Goal: Use online tool/utility: Use online tool/utility

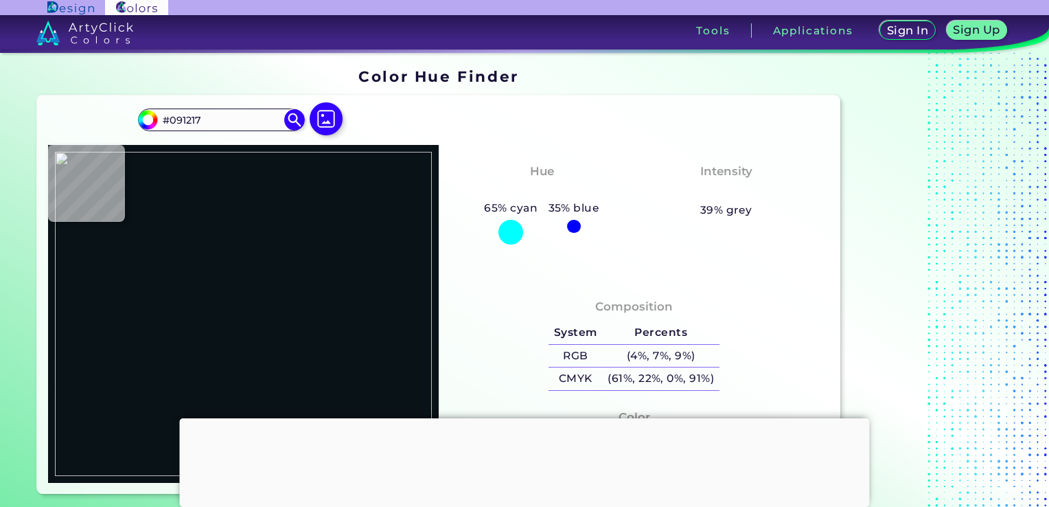
type input "#b67784"
type input "#B67784"
type input "#dfa6b2"
type input "#DFA6B2"
type input "#f6bac5"
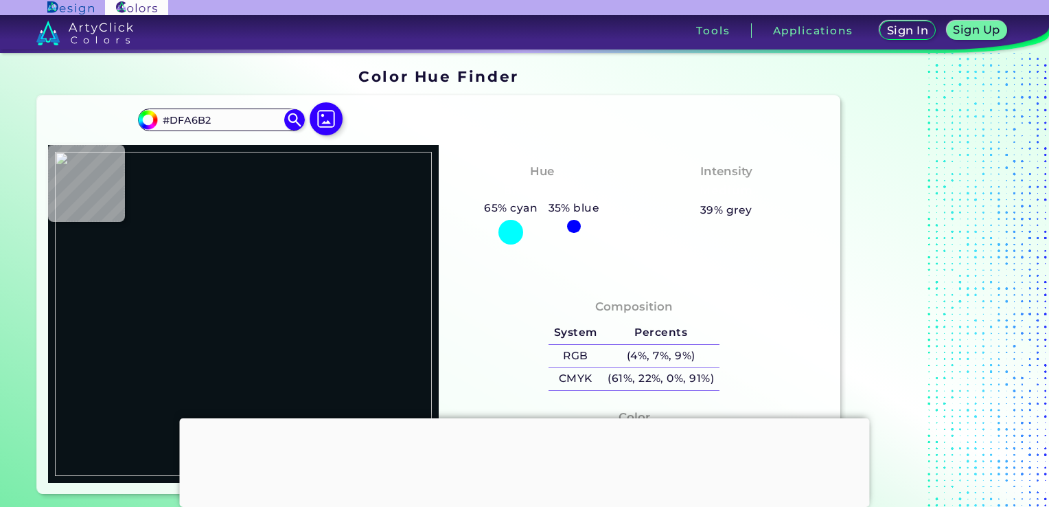
type input "#F6BAC5"
type input "#fabbc4"
type input "#FABBC4"
type input "#fdbfc7"
type input "#FDBFC7"
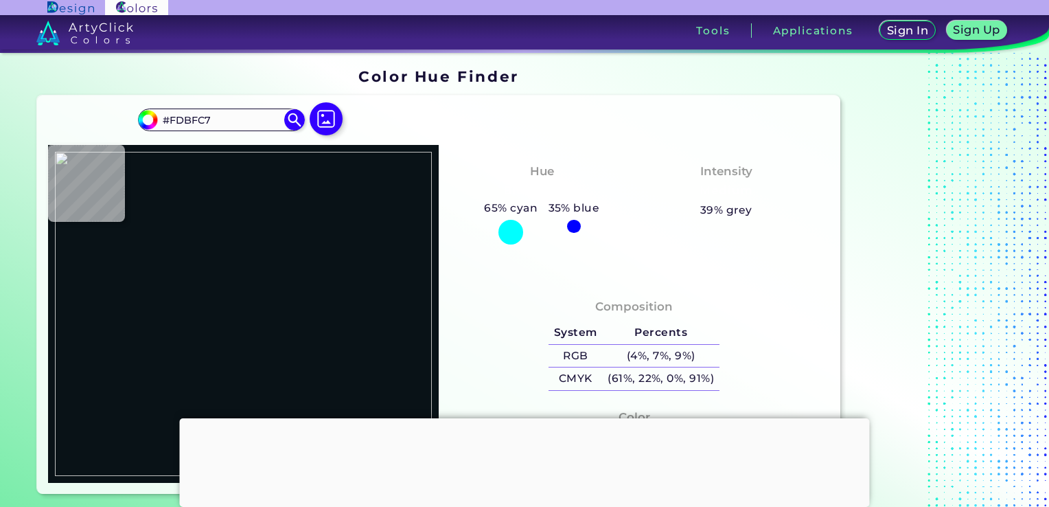
type input "#fcbdc9"
type input "#FCBDC9"
type input "#fbbfc9"
type input "#FBBFC9"
type input "#fbbfca"
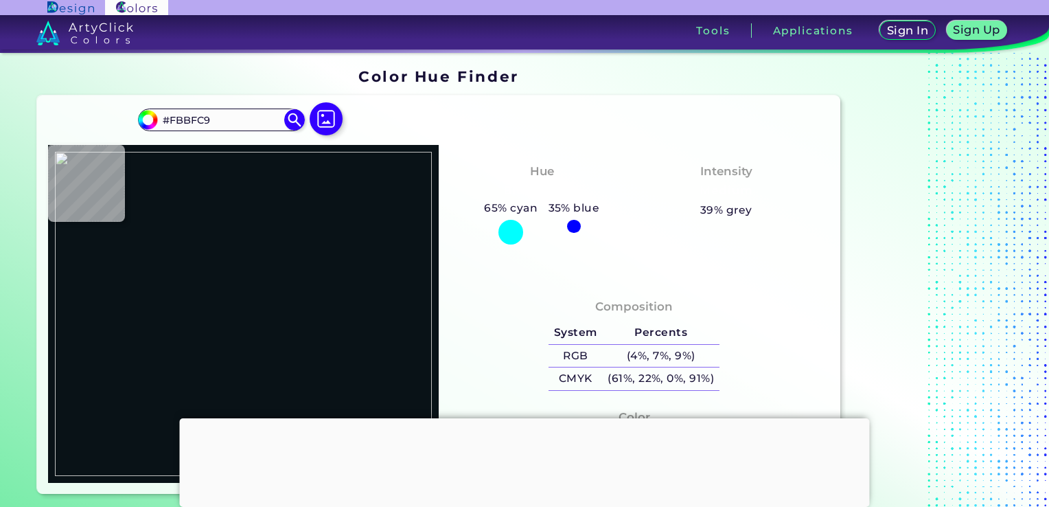
type input "#FBBFCA"
type input "#fbbeca"
type input "#FBBECA"
type input "#fbbfcb"
type input "#FBBFCB"
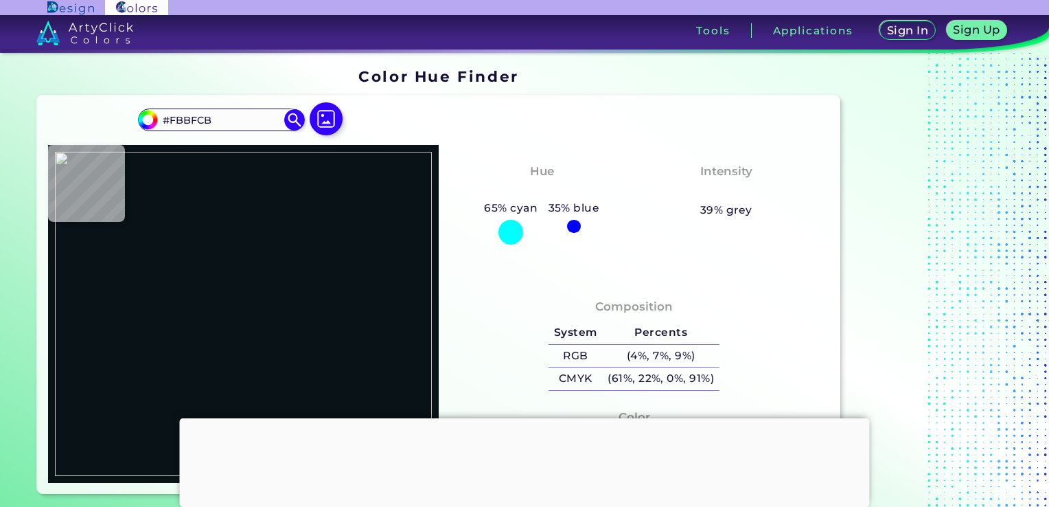
type input "#fcbfcb"
type input "#FCBFCB"
type input "#fcc1cc"
type input "#FCC1CC"
type input "#fdc2cc"
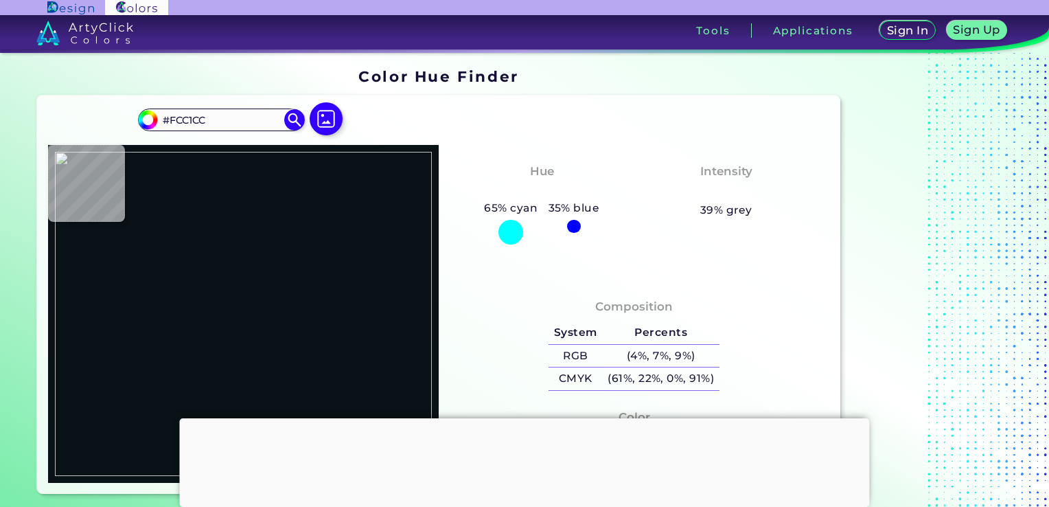
type input "#FDC2CC"
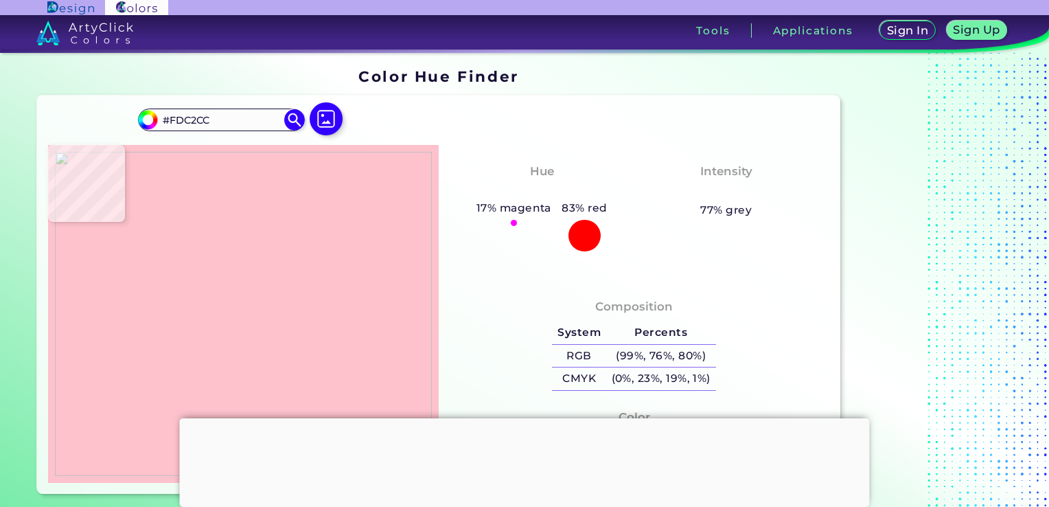
type input "#fcc4cc"
type input "#FCC4CC"
type input "#fdc3c9"
type input "#FDC3C9"
type input "#fec4cc"
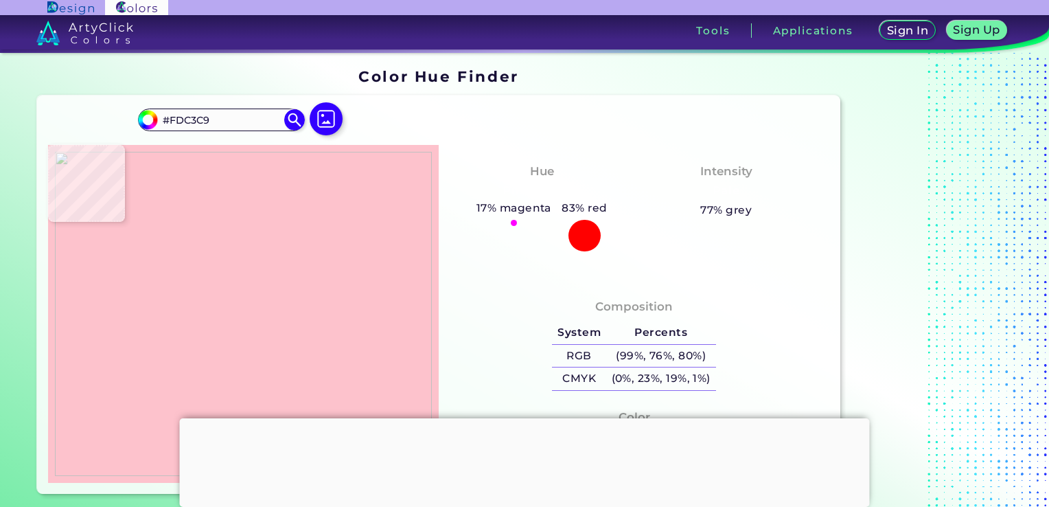
type input "#FEC4CC"
type input "#fec4cd"
type input "#FEC4CD"
type input "#fdc3cb"
type input "#FDC3CB"
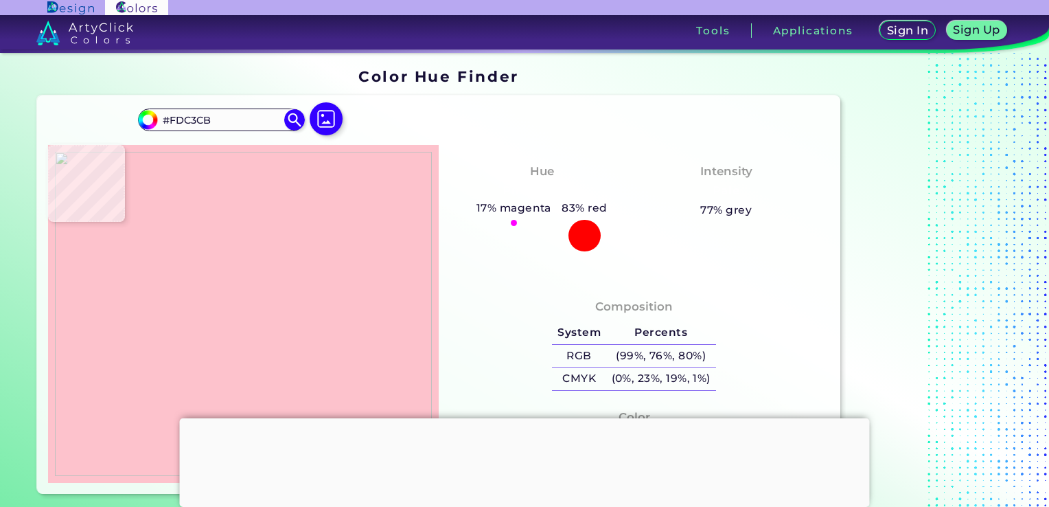
type input "#fdc4cb"
type input "#FDC4CB"
type input "#fec4cb"
type input "#FEC4CB"
type input "#fec4cc"
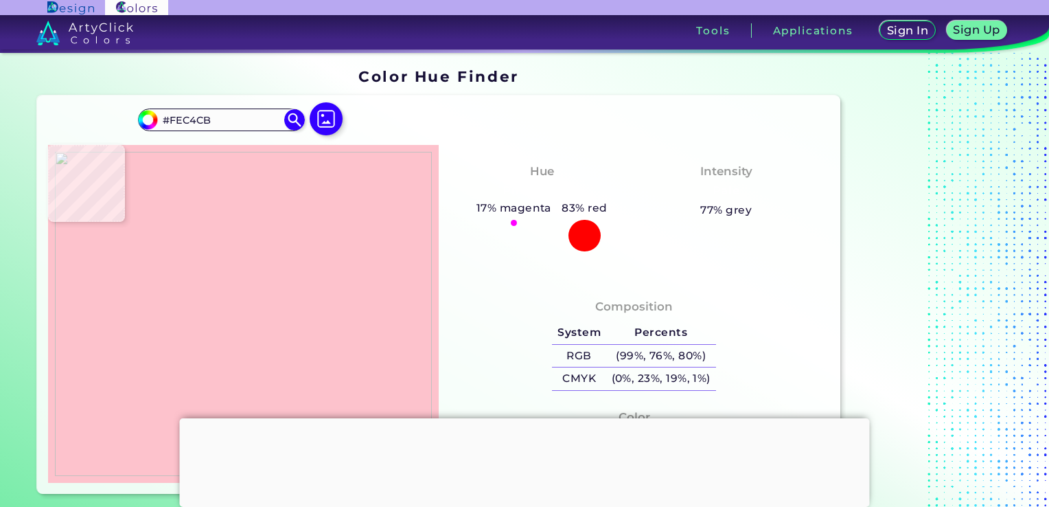
type input "#FEC4CC"
type input "#fec5cd"
type input "#FEC5CD"
type input "#fec6cd"
type input "#FEC6CD"
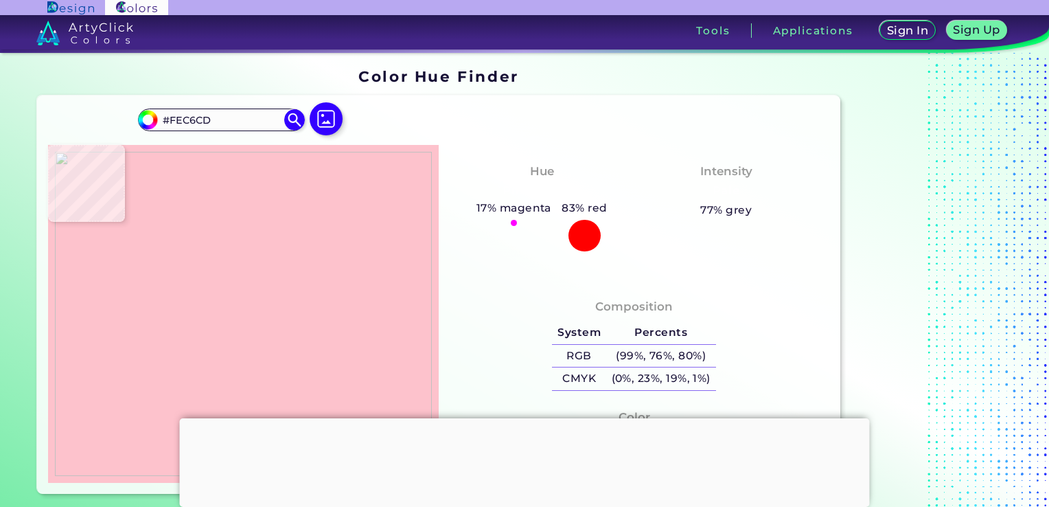
type input "#fec5cb"
type input "#FEC5CB"
type input "#fec5cc"
type input "#FEC5CC"
type input "#fcc4cb"
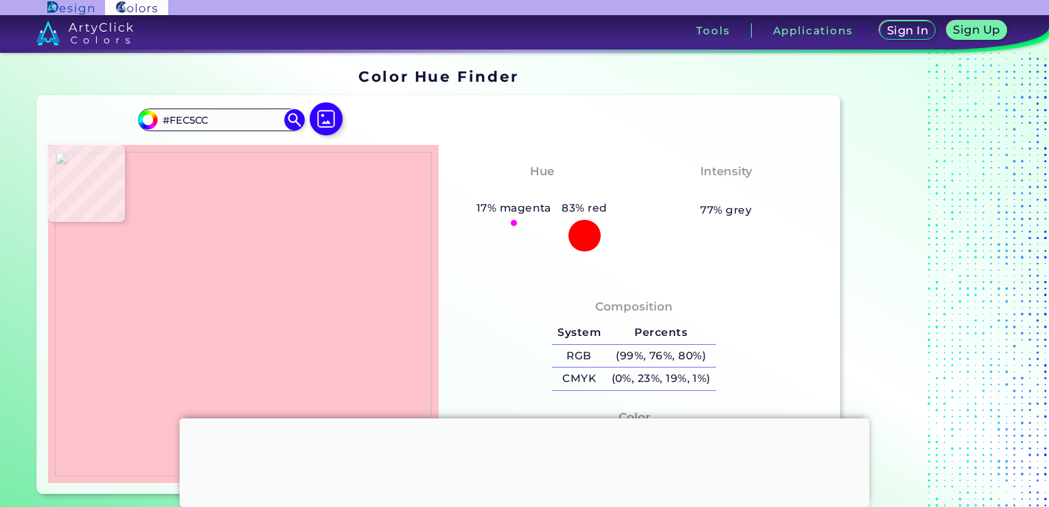
type input "#FCC4CB"
type input "#fcc5cc"
type input "#FCC5CC"
type input "#fdc6cc"
type input "#FDC6CC"
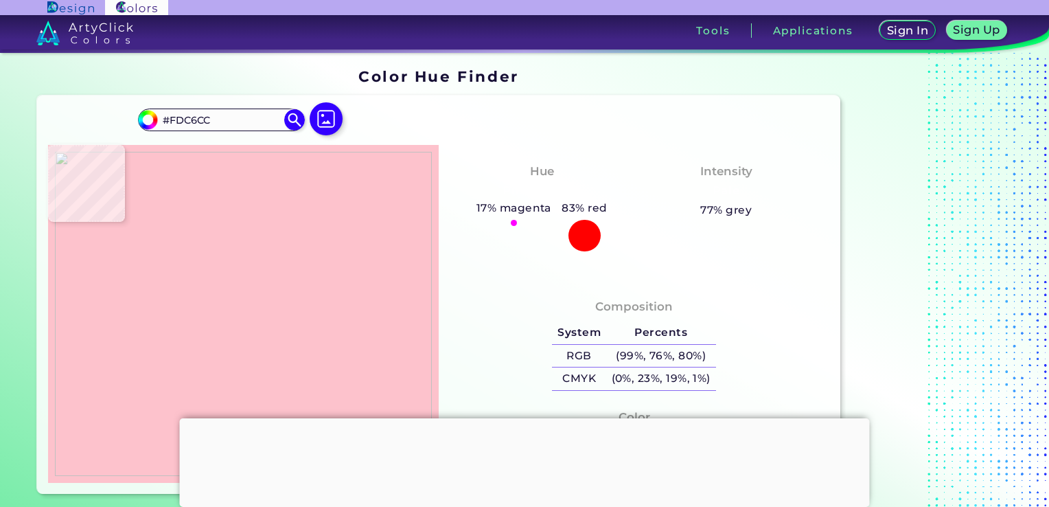
type input "#fdc5cc"
type input "#FDC5CC"
type input "#fec5cc"
type input "#FEC5CC"
type input "#fec6cd"
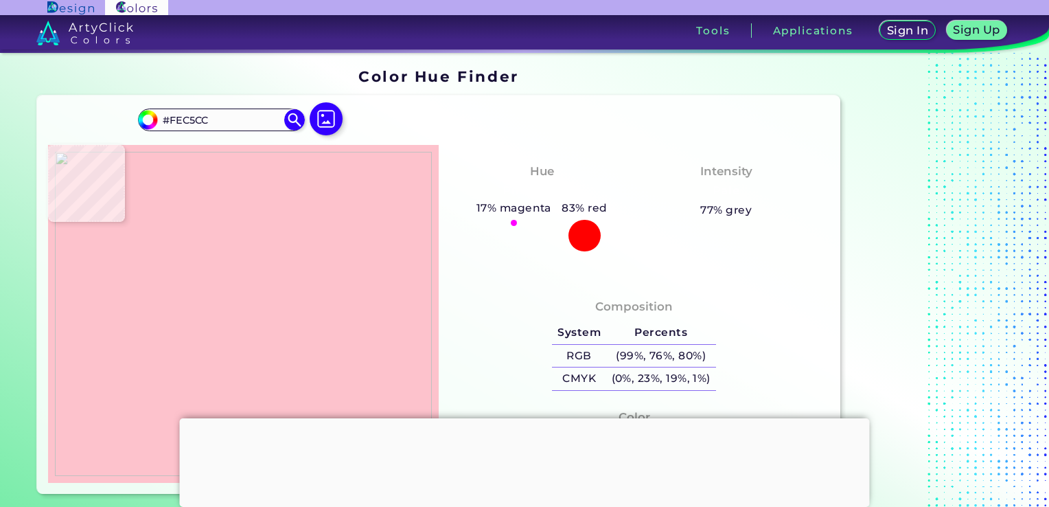
type input "#FEC6CD"
type input "#fec7ce"
type input "#FEC7CE"
type input "#fec8cf"
type input "#FEC8CF"
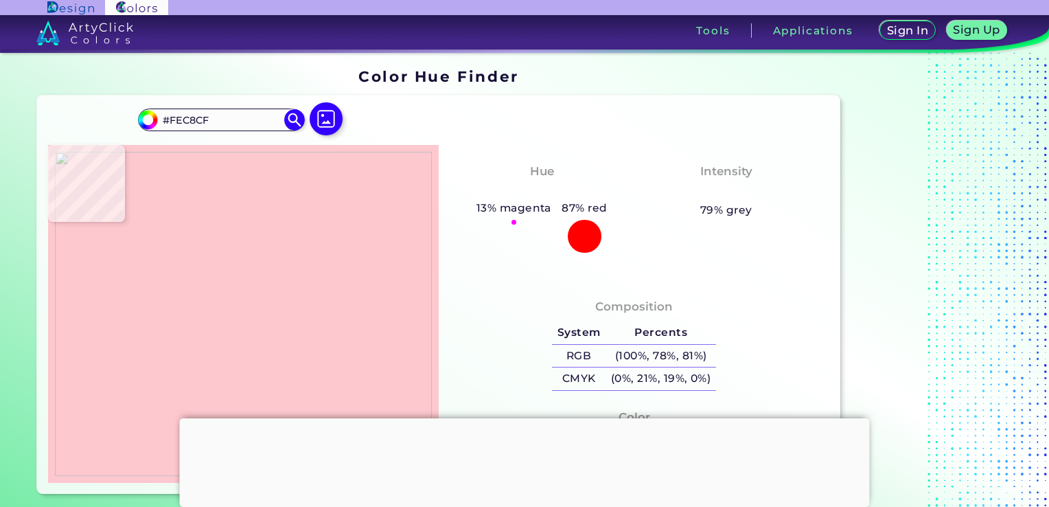
type input "#fec7ce"
type input "#FEC7CE"
type input "#fec5cc"
type input "#FEC5CC"
type input "#fec6ce"
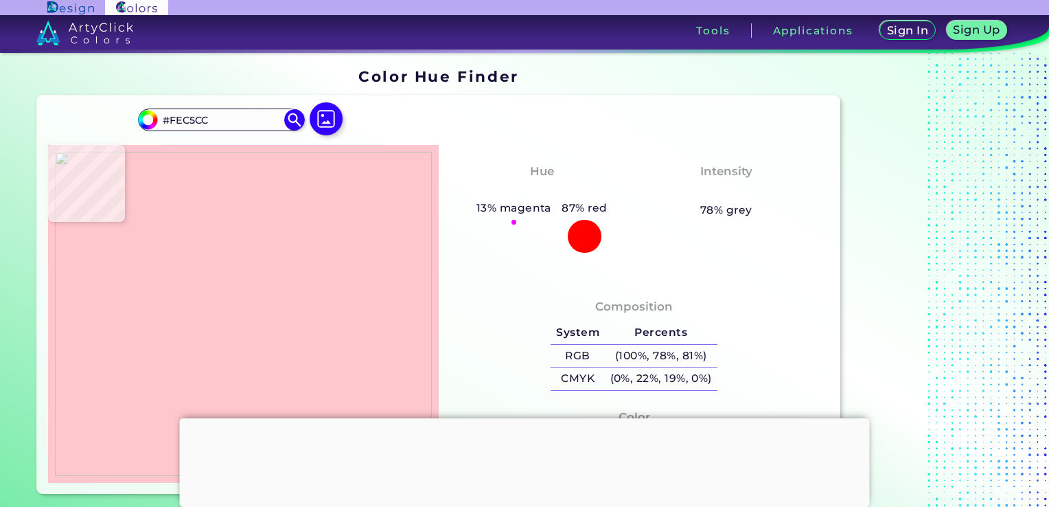
type input "#FEC6CE"
type input "#fdc5cd"
type input "#FDC5CD"
type input "#fdc6cd"
type input "#FDC6CD"
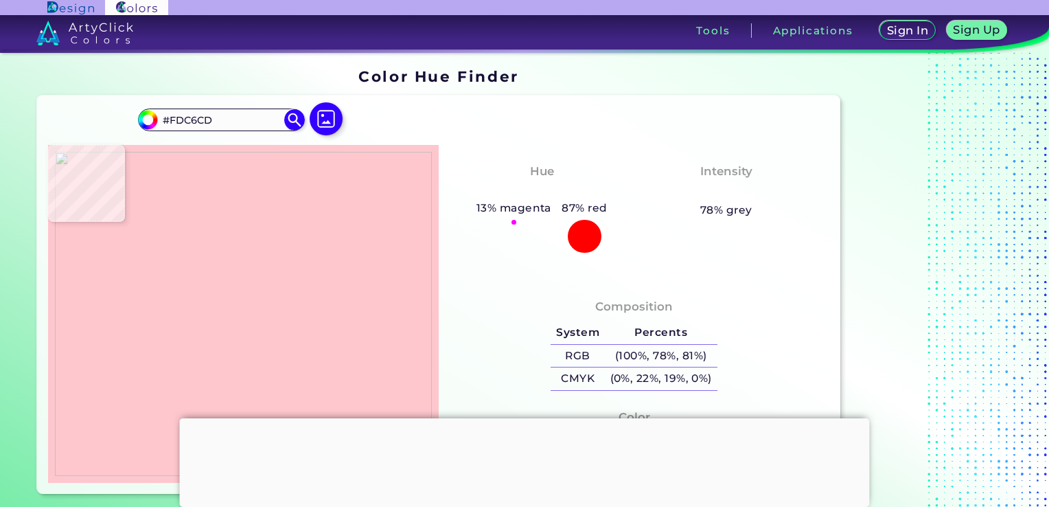
type input "#fdc6ce"
type input "#FDC6CE"
type input "#fdc7ce"
type input "#FDC7CE"
type input "#fdc7cf"
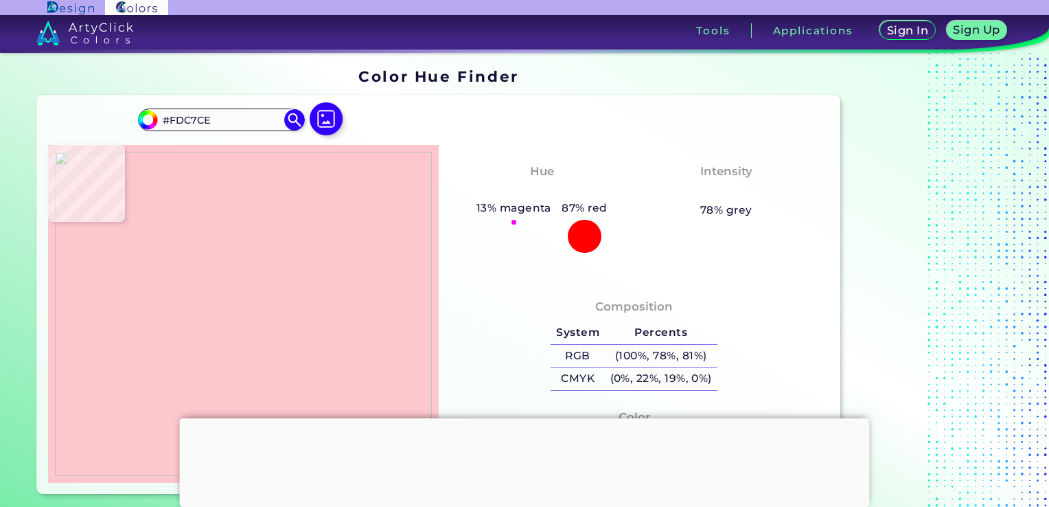
type input "#FDC7CF"
type input "#fdc6ce"
type input "#FDC6CE"
type input "#fdc7cf"
type input "#FDC7CF"
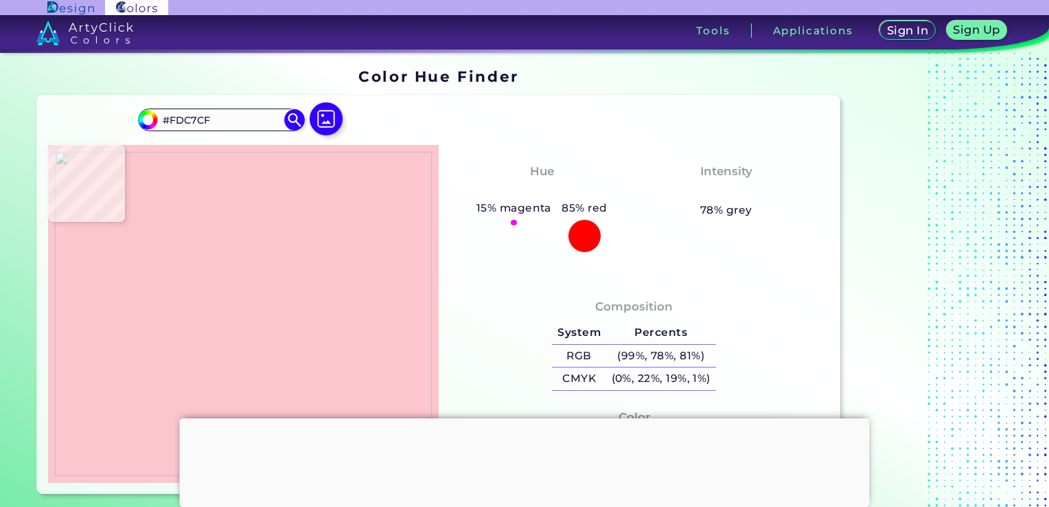
type input "#fec8d0"
type input "#FEC8D0"
type input "#fec7d0"
type input "#FEC7D0"
type input "#fdc7d0"
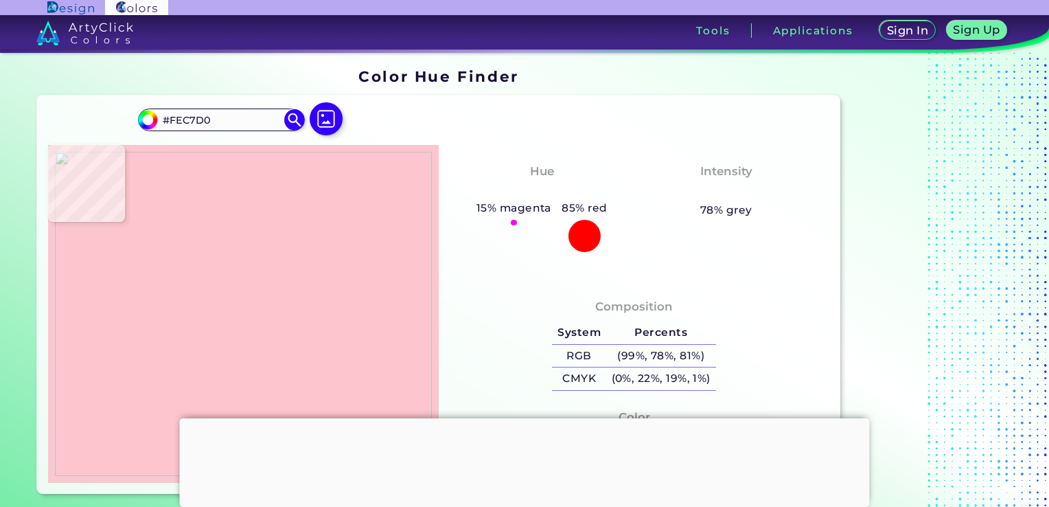
type input "#FDC7D0"
type input "#fec7d0"
type input "#FEC7D0"
type input "#fec7cf"
type input "#FEC7CF"
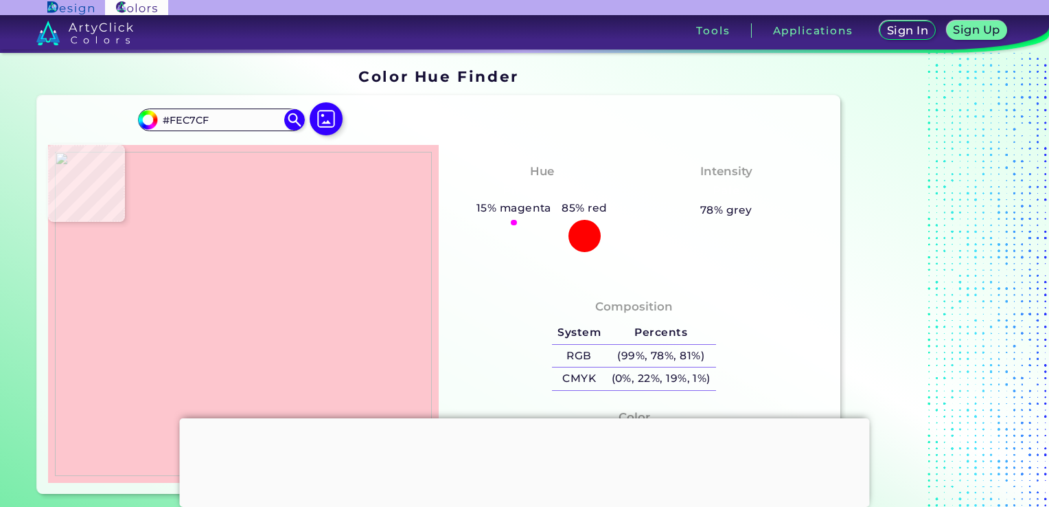
type input "#fdc7cf"
type input "#FDC7CF"
type input "#fdc6ce"
type input "#FDC6CE"
type input "#fdc5ce"
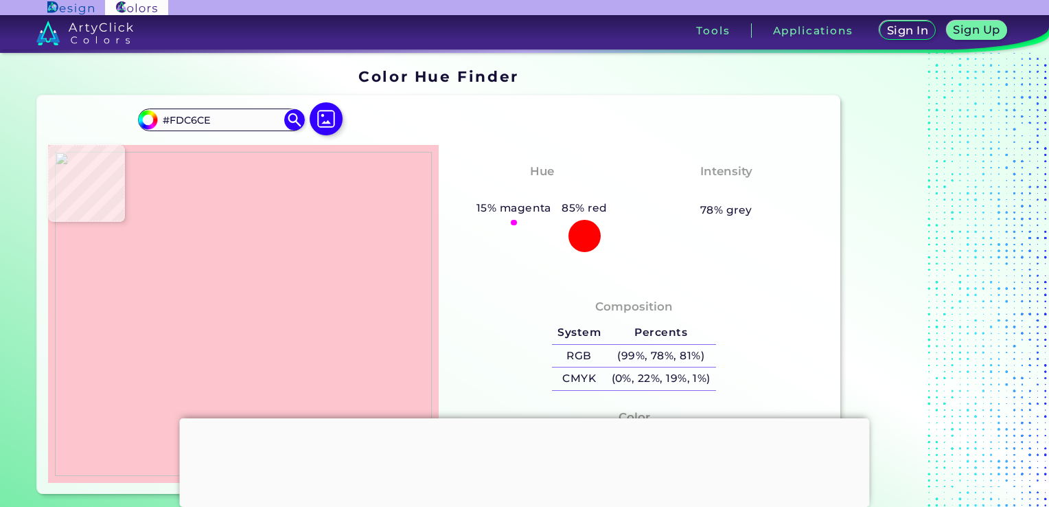
type input "#FDC5CE"
type input "#fdc5cd"
type input "#FDC5CD"
type input "#fec5cd"
type input "#FEC5CD"
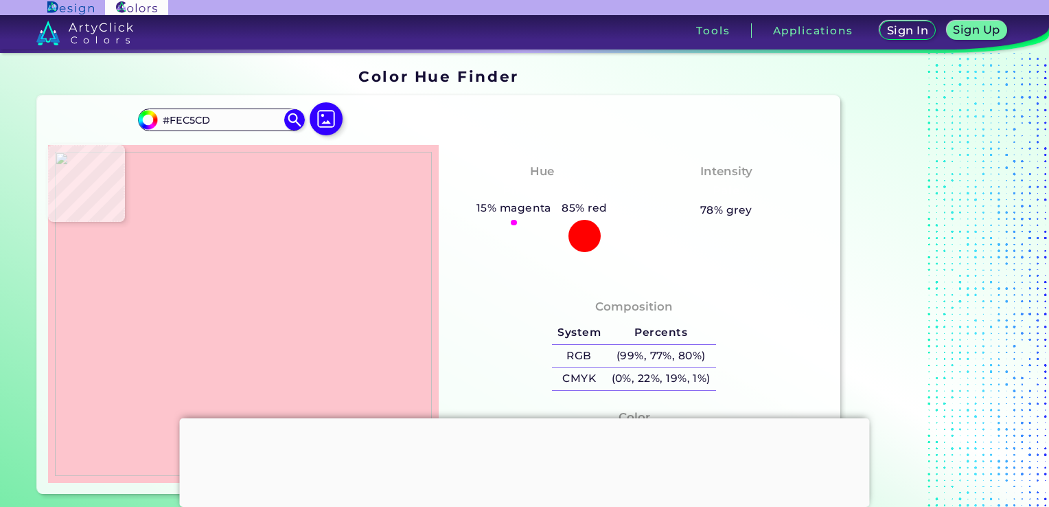
type input "#fec6cd"
type input "#FEC6CD"
type input "#fdc6ce"
type input "#FDC6CE"
type input "#fdc6cd"
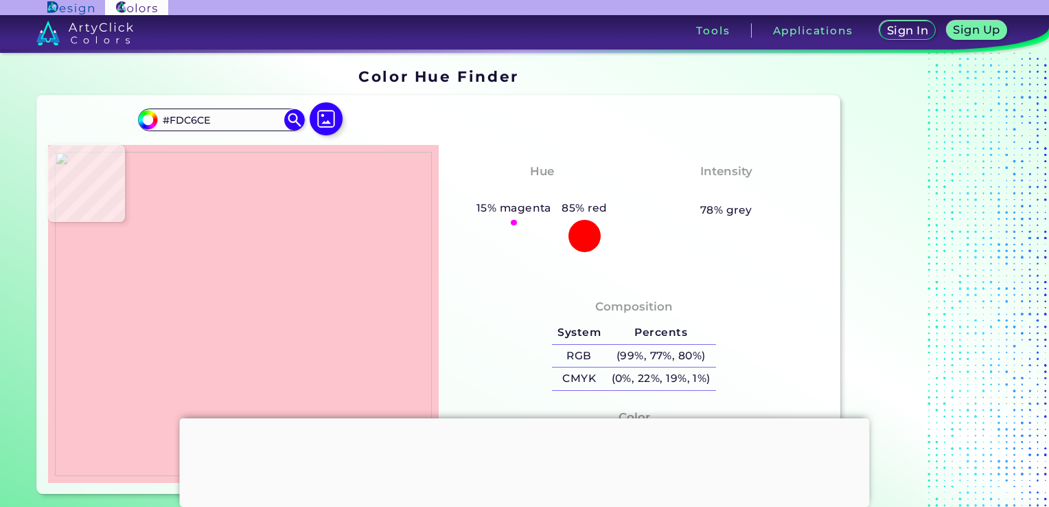
type input "#FDC6CD"
type input "#fdc7ce"
type input "#FDC7CE"
type input "#fec7ce"
type input "#FEC7CE"
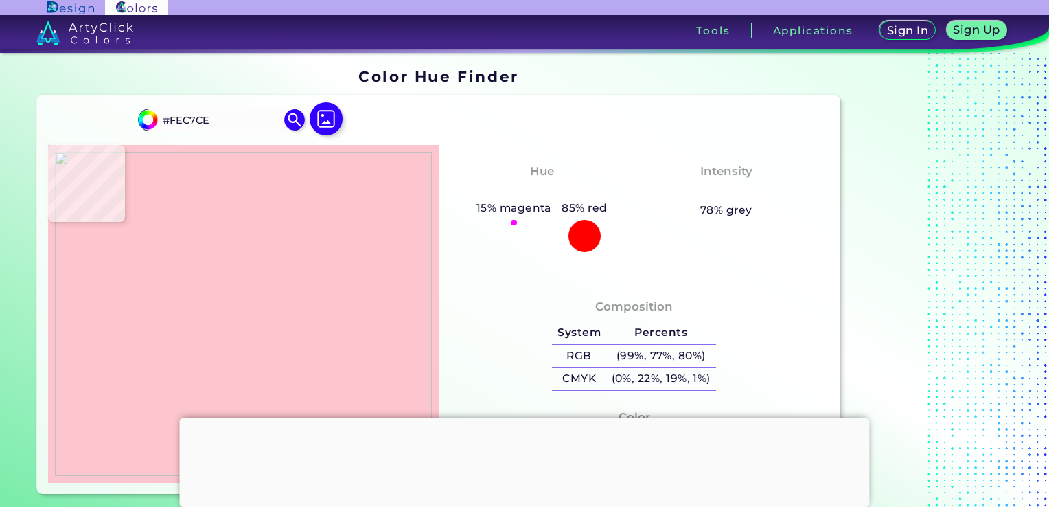
type input "#fec7cd"
type input "#FEC7CD"
type input "#fdc6cd"
type input "#FDC6CD"
type input "#fec7cd"
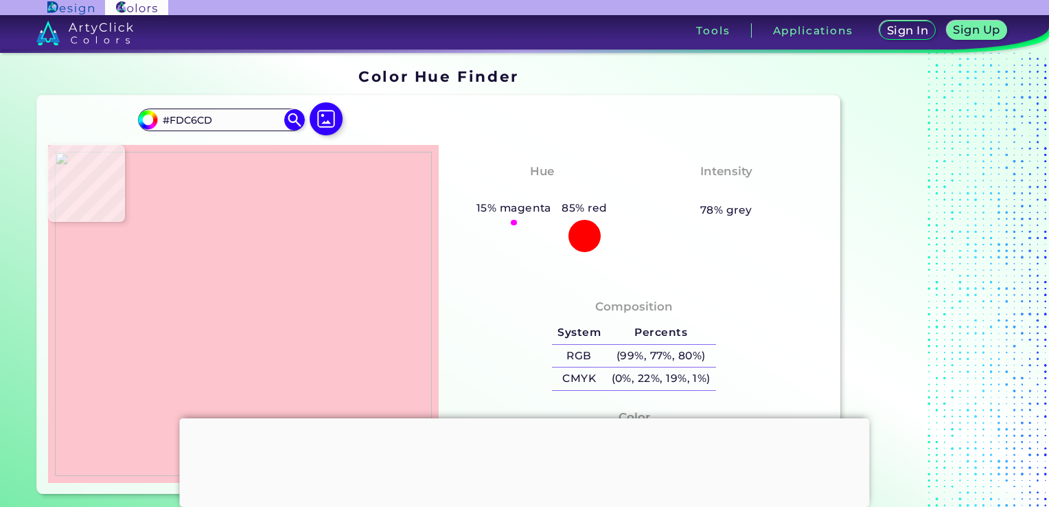
type input "#FEC7CD"
type input "#fdc6cc"
type input "#FDC6CC"
type input "#fec6cc"
type input "#FEC6CC"
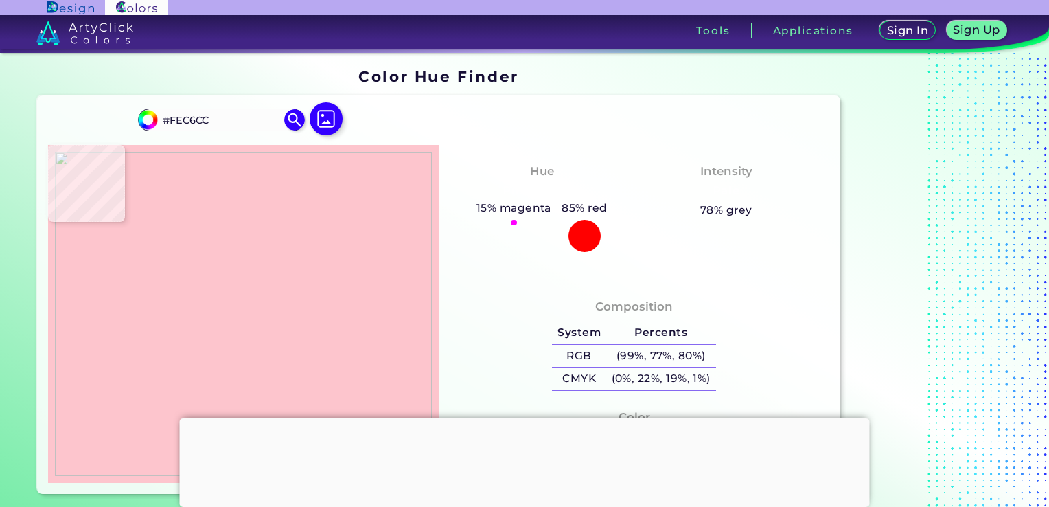
type input "#fdc6cc"
type input "#FDC6CC"
type input "#fec5cc"
type input "#FEC5CC"
type input "#fdc5cc"
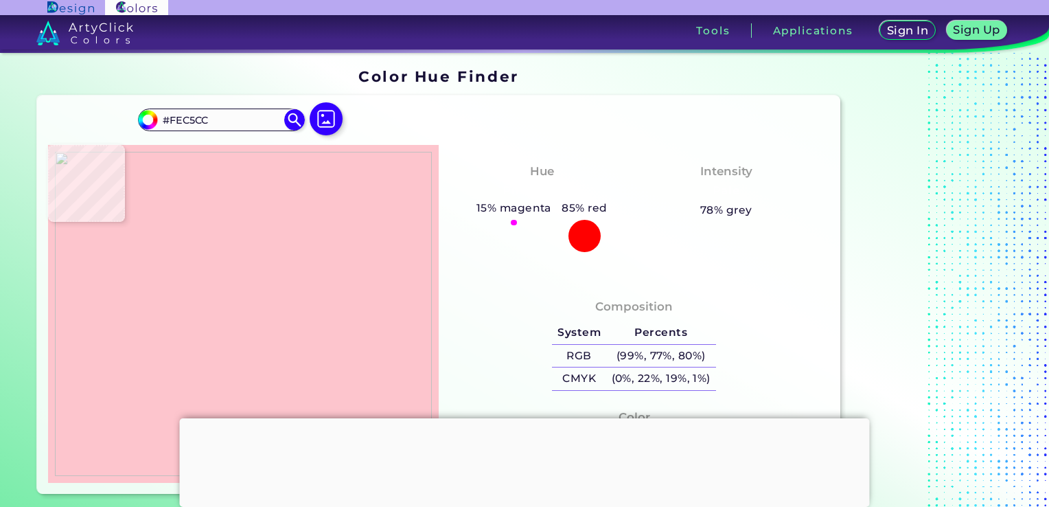
type input "#FDC5CC"
type input "#fdc5cd"
type input "#FDC5CD"
type input "#fdc4cc"
type input "#FDC4CC"
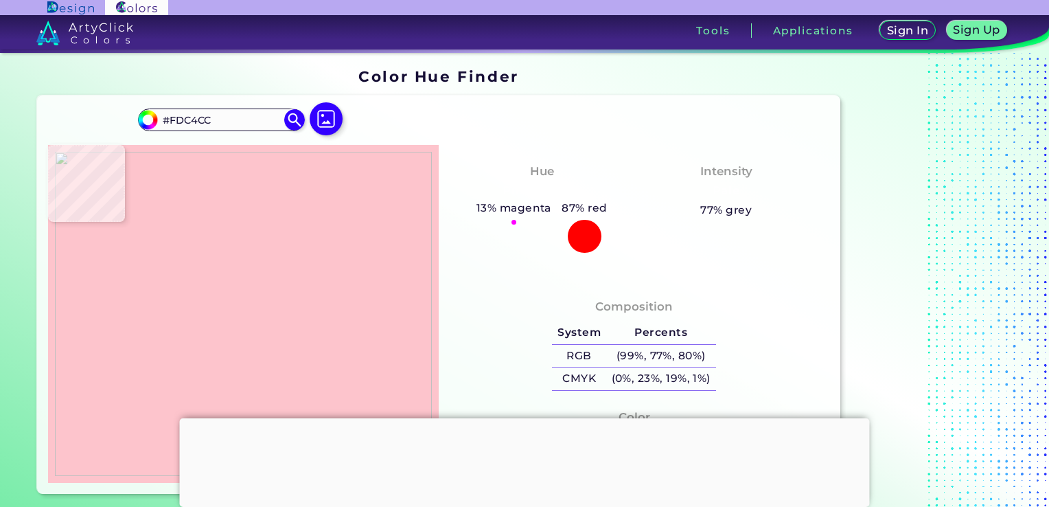
type input "#fcc3cb"
type input "#FCC3CB"
type input "#fcc2ca"
type input "#FCC2CA"
type input "#fcc2c9"
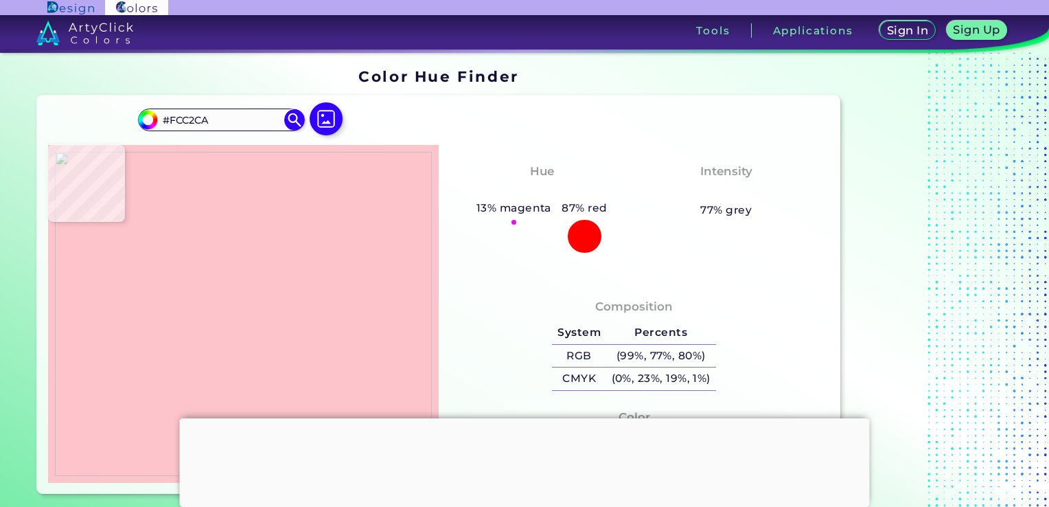
type input "#FCC2C9"
type input "#fcc3c9"
type input "#FCC3C9"
type input "#fcc3c8"
type input "#FCC3C8"
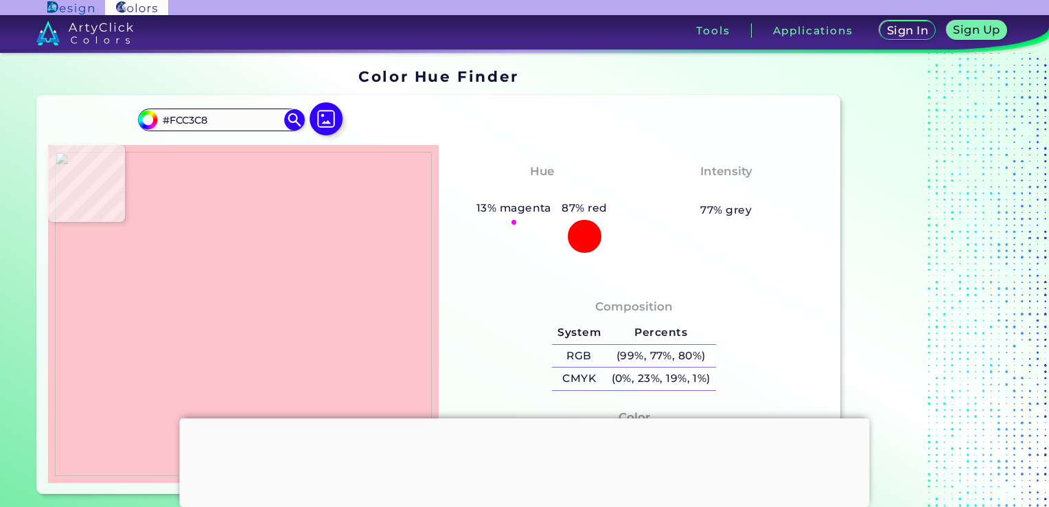
type input "#fdc4ca"
type input "#FDC4CA"
type input "#fdc3ca"
type input "#FDC3CA"
type input "#fdc4cb"
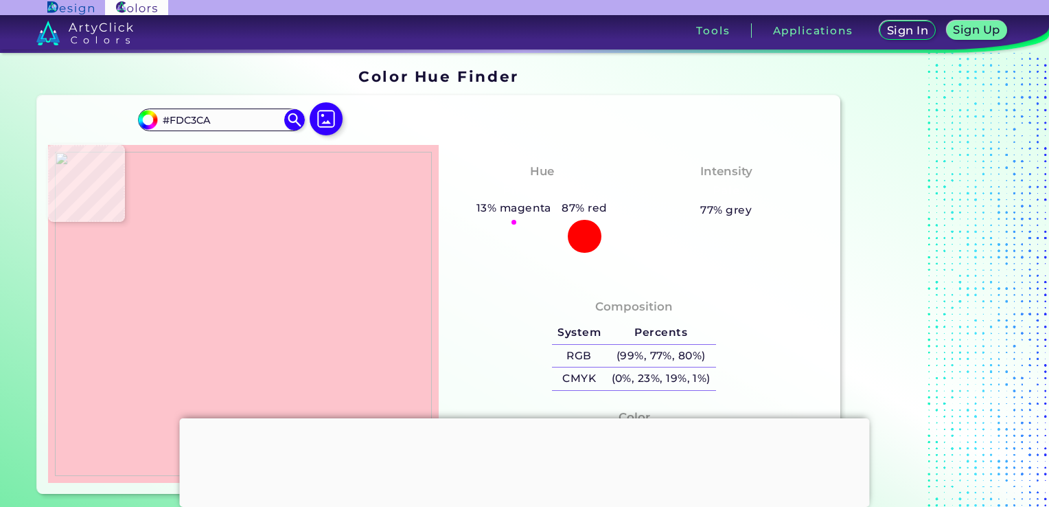
type input "#FDC4CB"
type input "#fdc3cb"
type input "#FDC3CB"
type input "#fdc4cb"
type input "#FDC4CB"
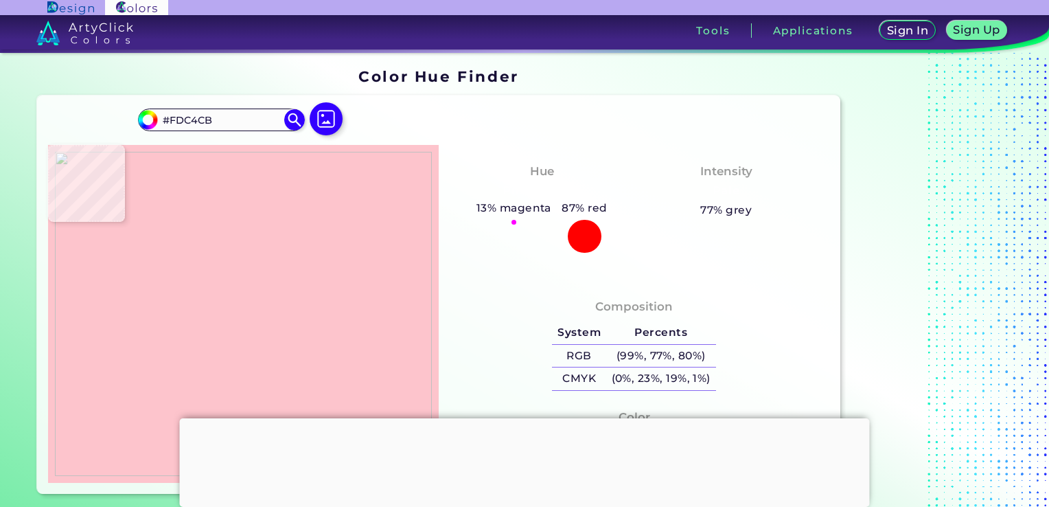
type input "#fdc3cb"
type input "#FDC3CB"
type input "#fdc4cb"
type input "#FDC4CB"
type input "#fdc3ca"
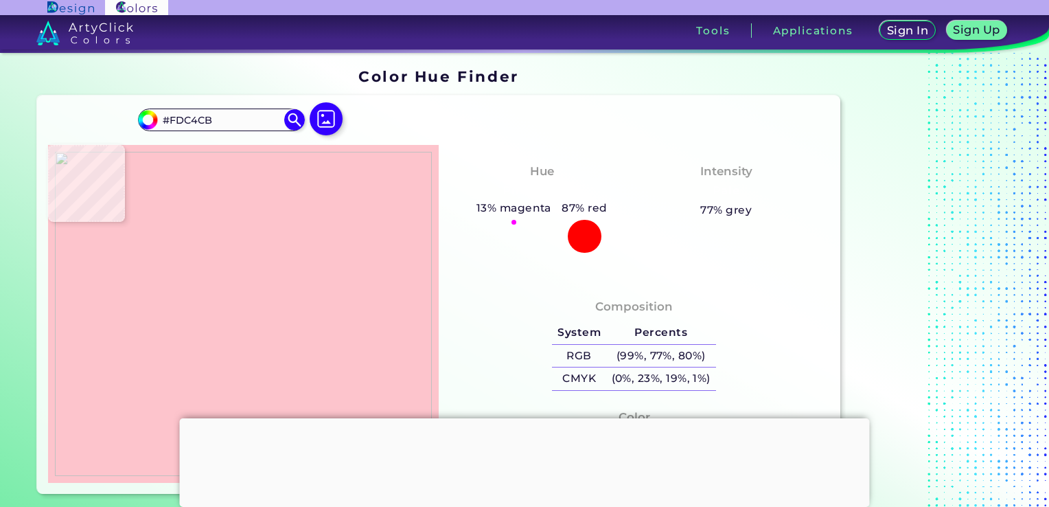
type input "#FDC3CA"
type input "#fdc3c9"
type input "#FDC3C9"
type input "#fdc2c9"
type input "#FDC2C9"
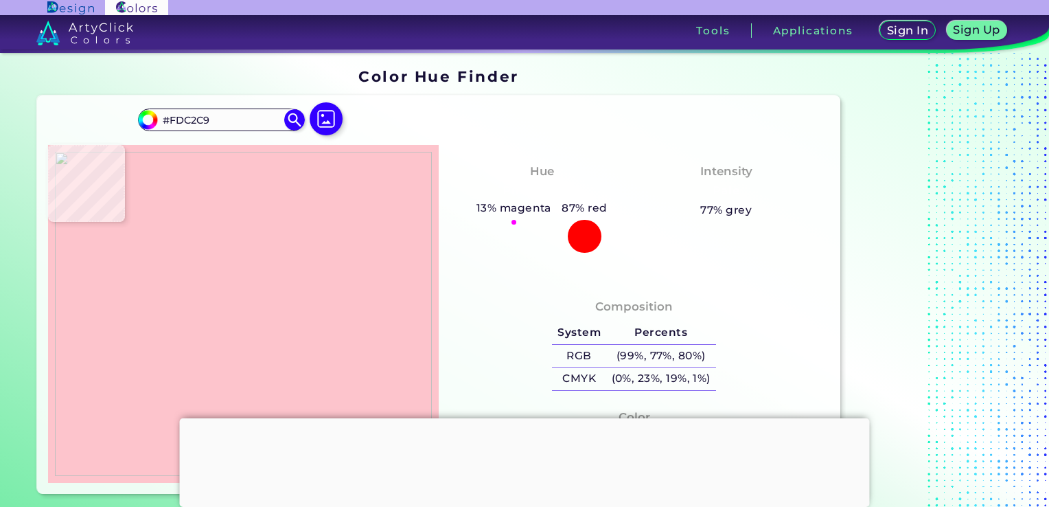
type input "#fdc2c8"
type input "#FDC2C8"
type input "#fdc1c8"
type input "#FDC1C8"
type input "#fcc1c7"
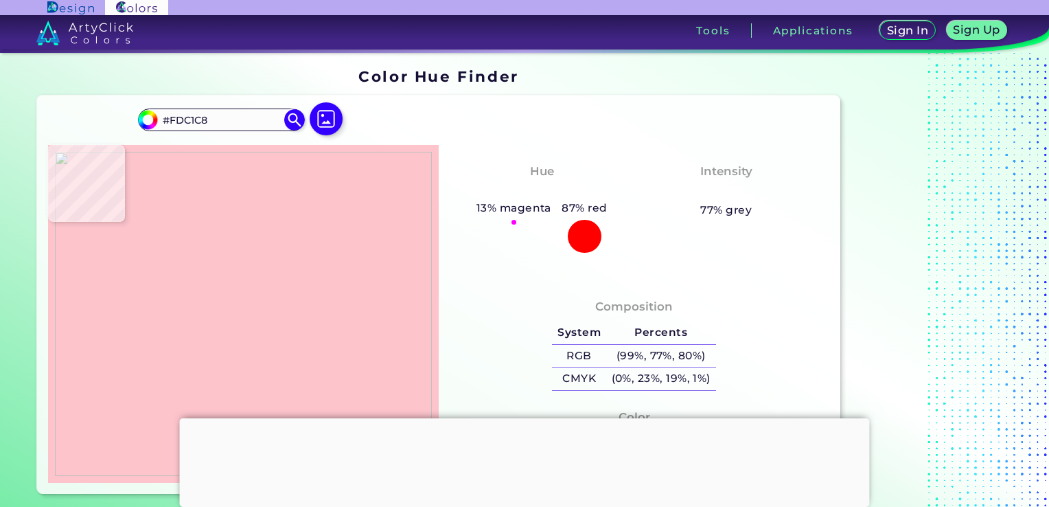
type input "#FCC1C7"
type input "#fdc2c8"
type input "#FDC2C8"
type input "#fdc2c9"
type input "#FDC2C9"
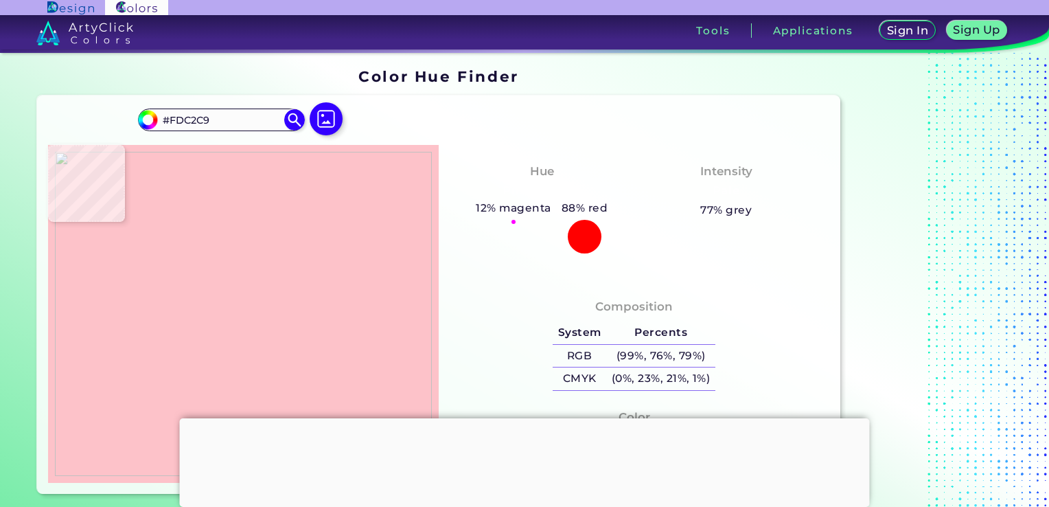
type input "#fdc2ca"
type input "#FDC2CA"
type input "#fdc2c9"
type input "#FDC2C9"
type input "#fdc3c9"
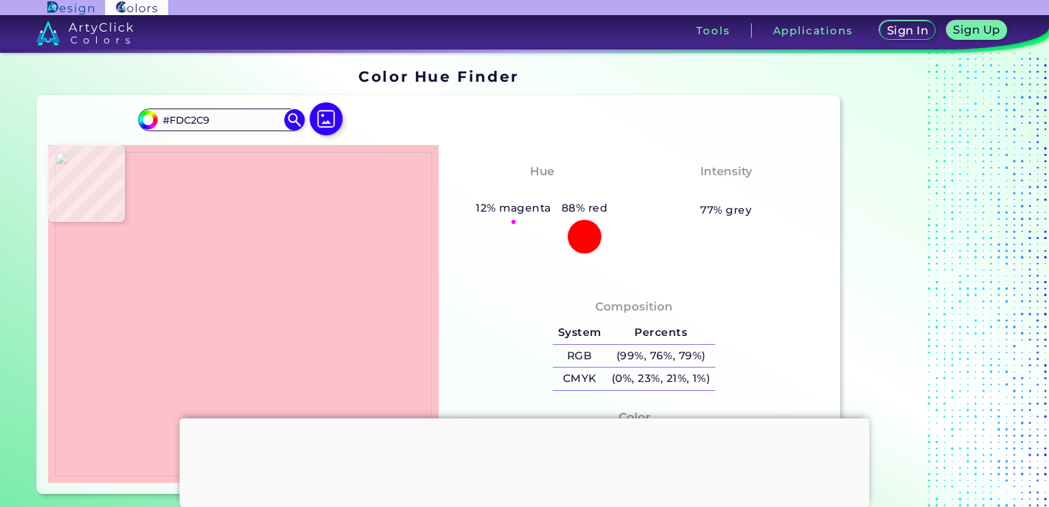
type input "#FDC3C9"
type input "#fcc4c9"
type input "#FCC4C9"
type input "#fdc4ca"
type input "#FDC4CA"
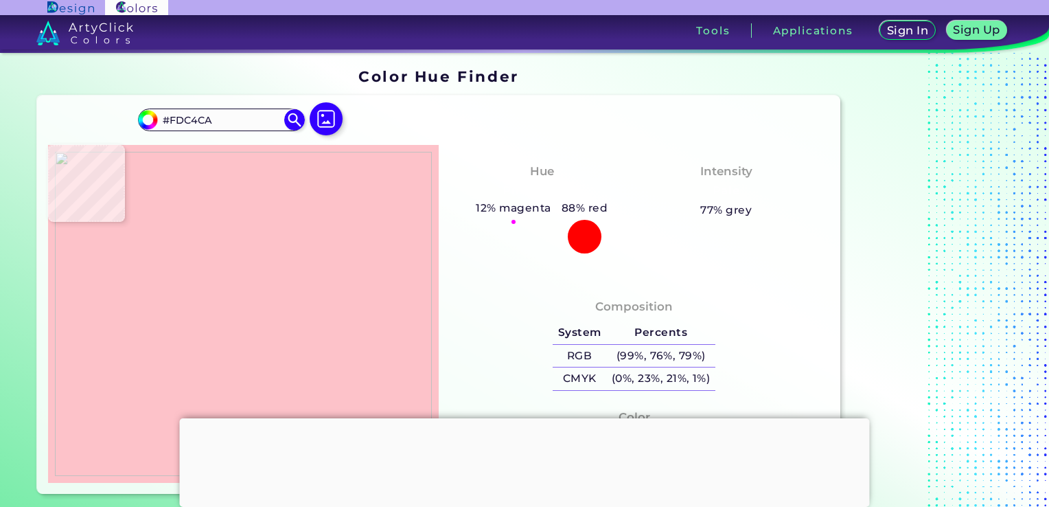
type input "#fdc3cb"
type input "#FDC3CB"
type input "#fdc4cb"
type input "#FDC4CB"
type input "#fdc4cc"
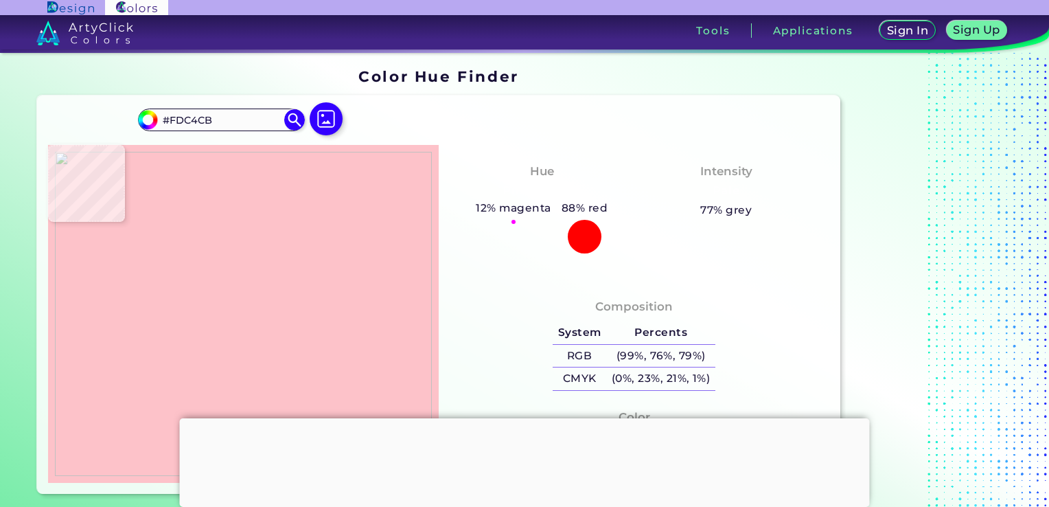
type input "#FDC4CC"
type input "#fdc5cc"
type input "#FDC5CC"
type input "#fdc4cc"
type input "#FDC4CC"
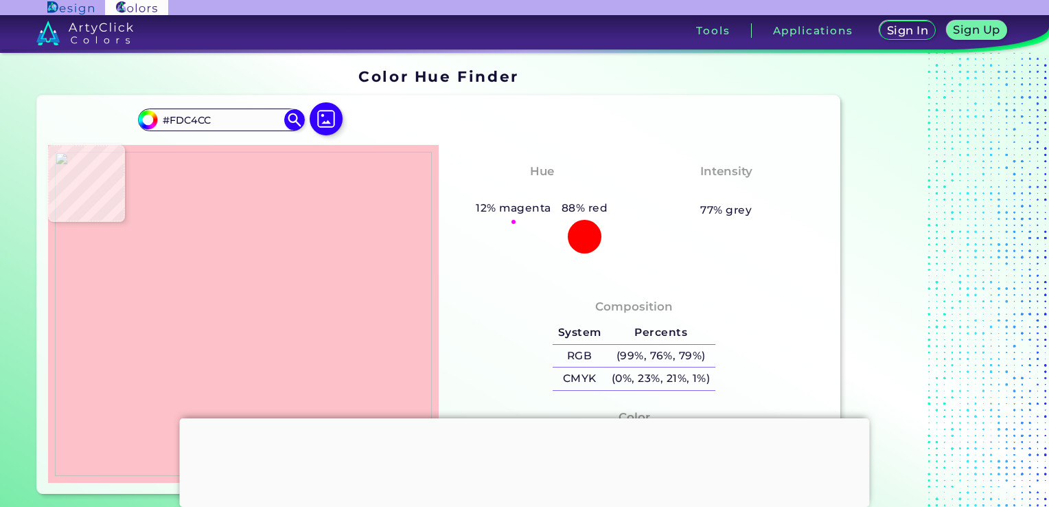
type input "#fdc4cb"
type input "#FDC4CB"
type input "#fdc4cc"
type input "#FDC4CC"
click at [256, 256] on img at bounding box center [243, 314] width 377 height 324
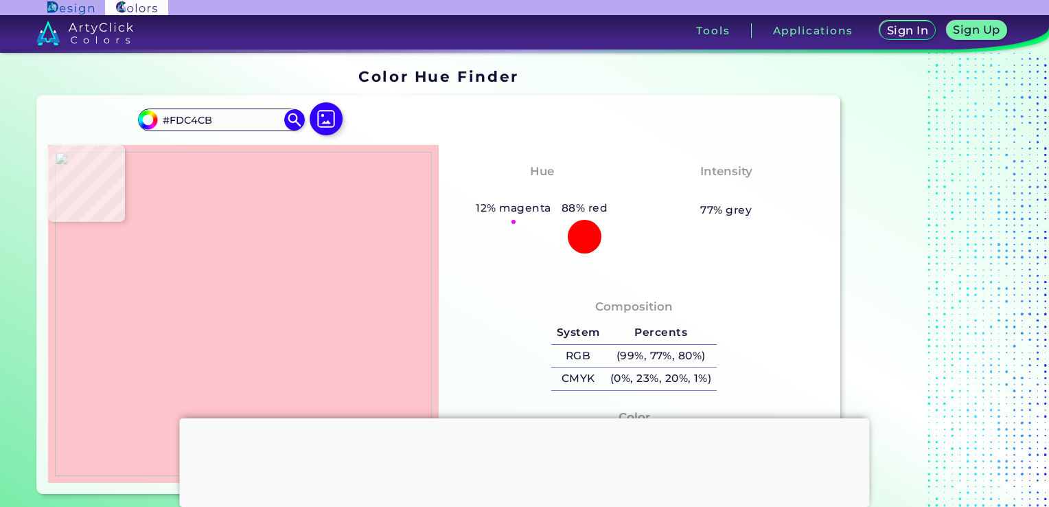
click at [256, 256] on img at bounding box center [243, 314] width 377 height 324
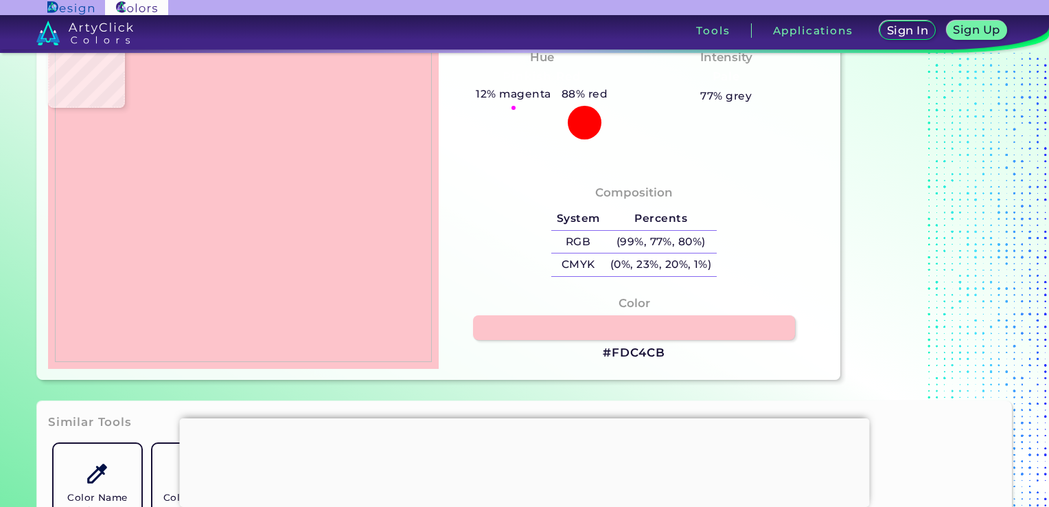
scroll to position [114, 0]
click at [222, 159] on img at bounding box center [243, 200] width 377 height 324
drag, startPoint x: 662, startPoint y: 350, endPoint x: 607, endPoint y: 351, distance: 54.9
click at [607, 351] on h3 "#FDC4CB" at bounding box center [634, 353] width 62 height 16
copy h3 "#FDC4CB"
